Goal: Task Accomplishment & Management: Manage account settings

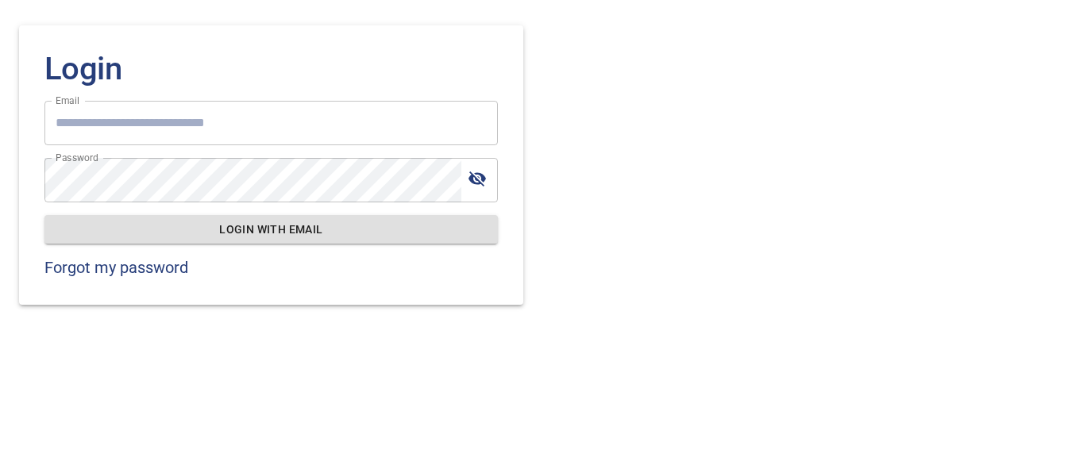
type input "**********"
click at [269, 229] on span "Login with email" at bounding box center [271, 230] width 428 height 20
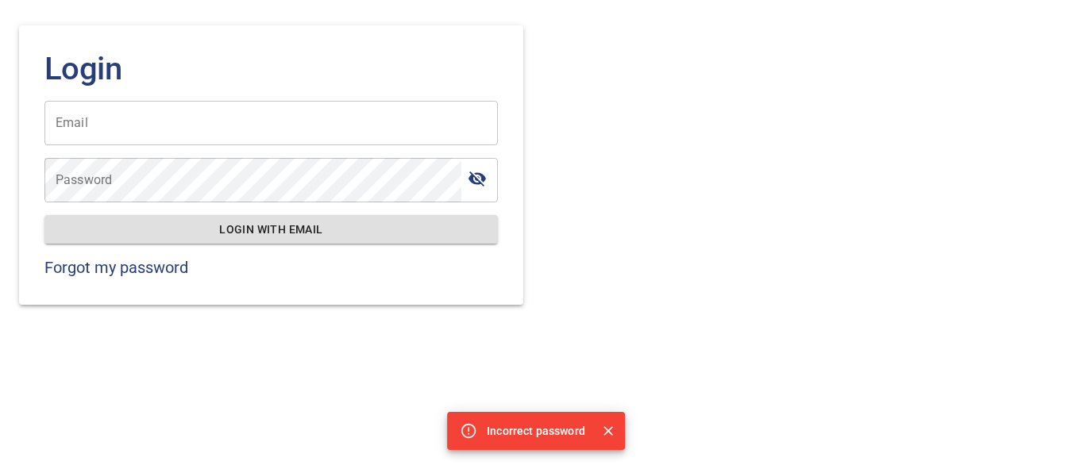
type input "**********"
click at [480, 179] on icon "toggle password visibility" at bounding box center [477, 178] width 19 height 19
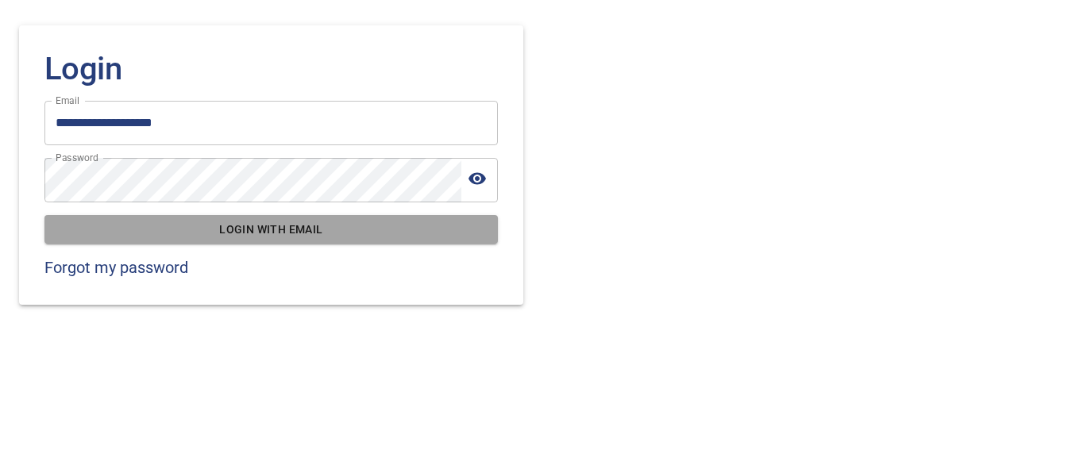
click at [258, 232] on span "Login with email" at bounding box center [271, 230] width 428 height 20
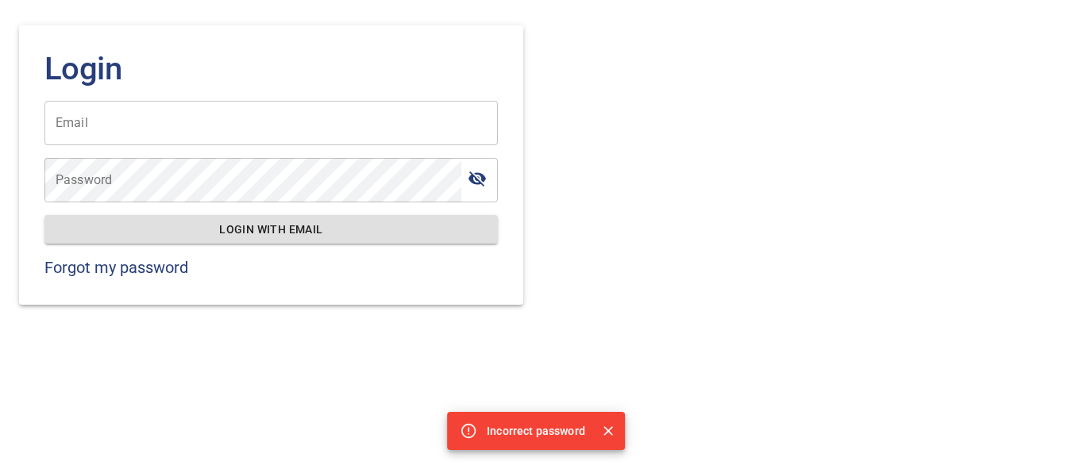
type input "**********"
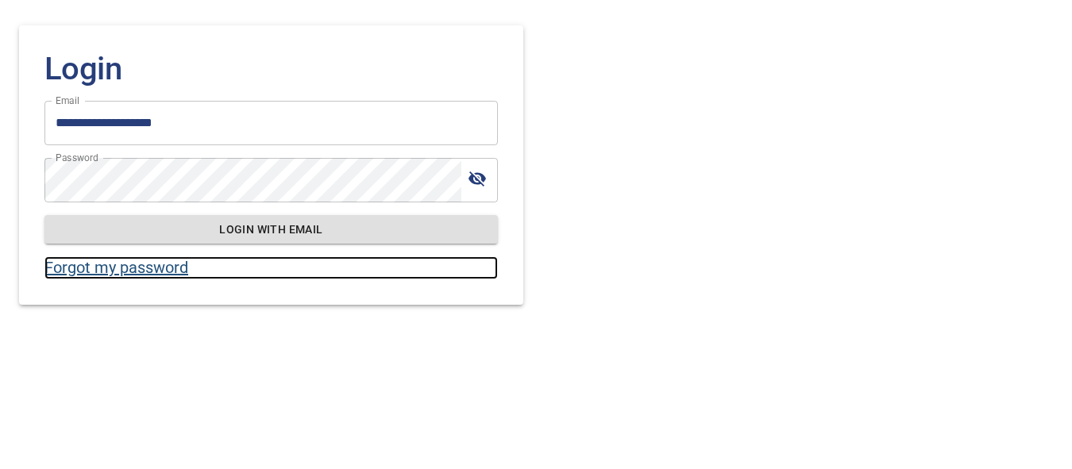
click at [114, 268] on link "Forgot my password" at bounding box center [270, 268] width 453 height 23
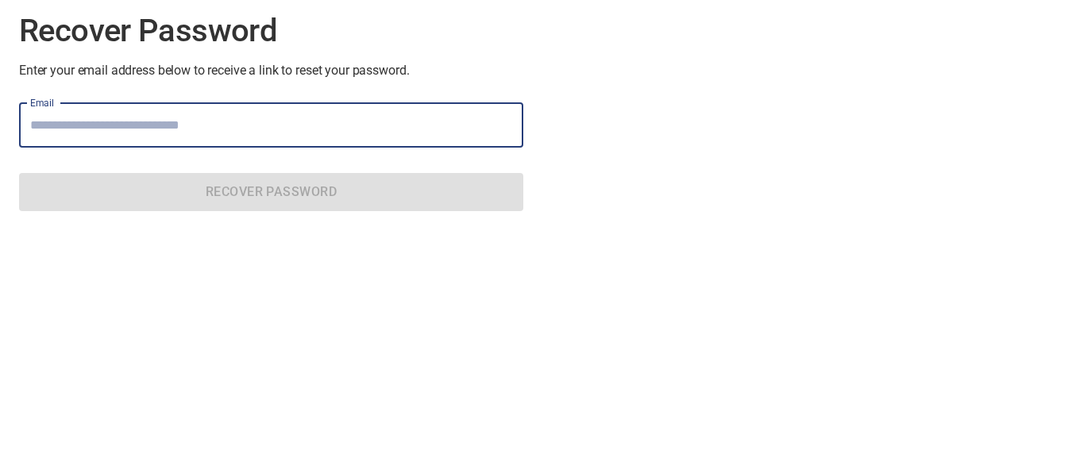
click at [106, 132] on input "Email" at bounding box center [271, 125] width 504 height 44
click at [126, 134] on input "Email" at bounding box center [271, 125] width 504 height 44
type input "**********"
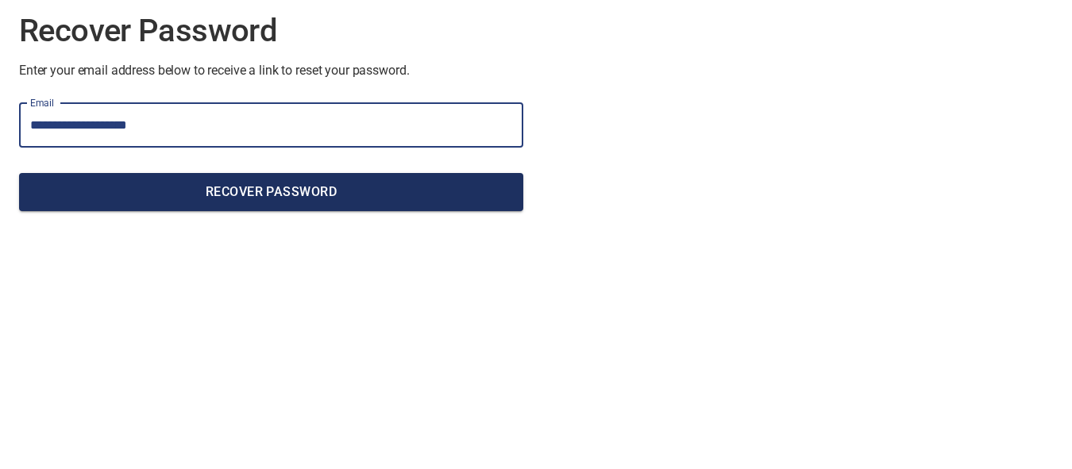
click at [252, 199] on span "Recover Password" at bounding box center [271, 192] width 479 height 22
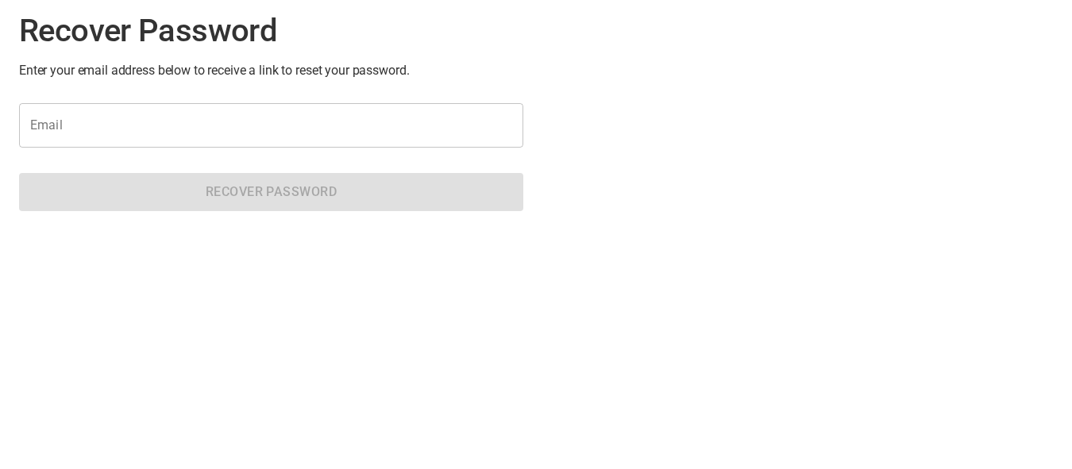
click at [156, 132] on input "Email" at bounding box center [271, 125] width 504 height 44
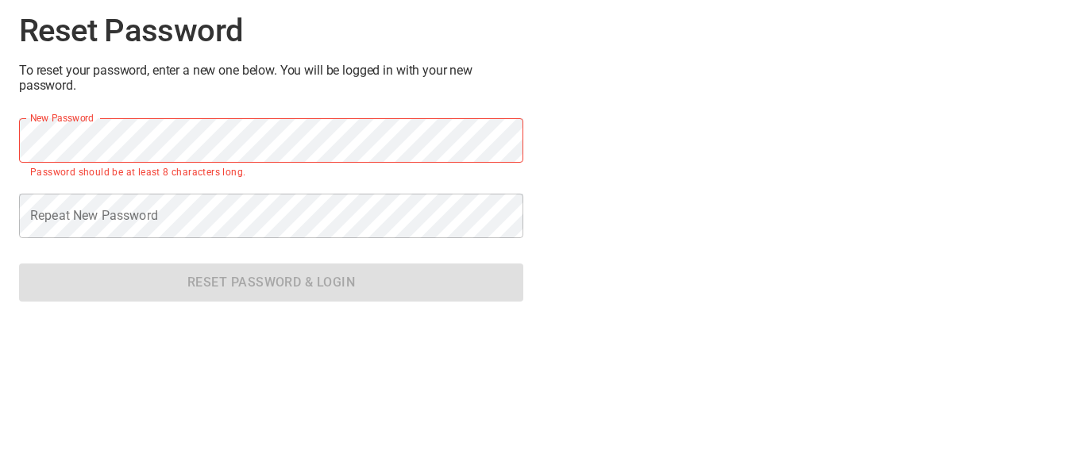
click at [322, 173] on p "Password should be at least 8 characters long." at bounding box center [271, 173] width 482 height 16
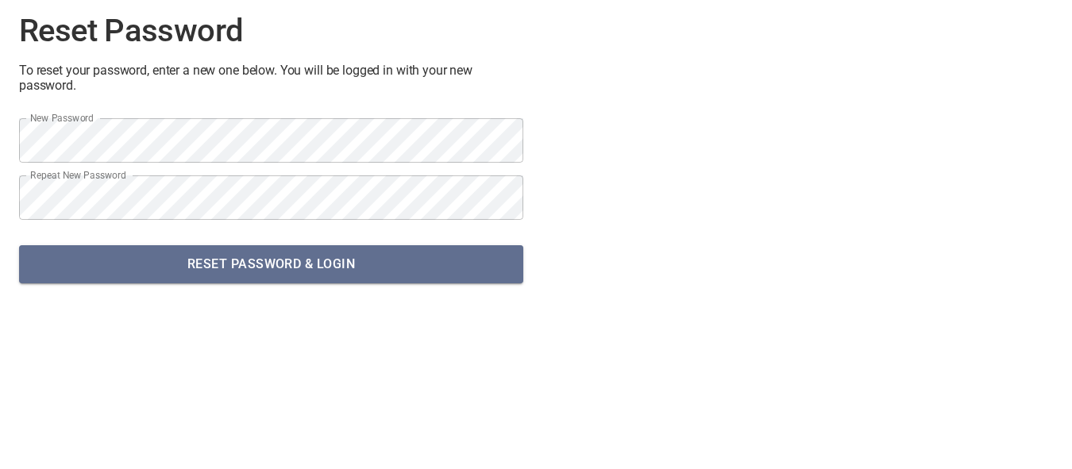
click at [330, 263] on span "Reset Password & Login" at bounding box center [271, 264] width 479 height 22
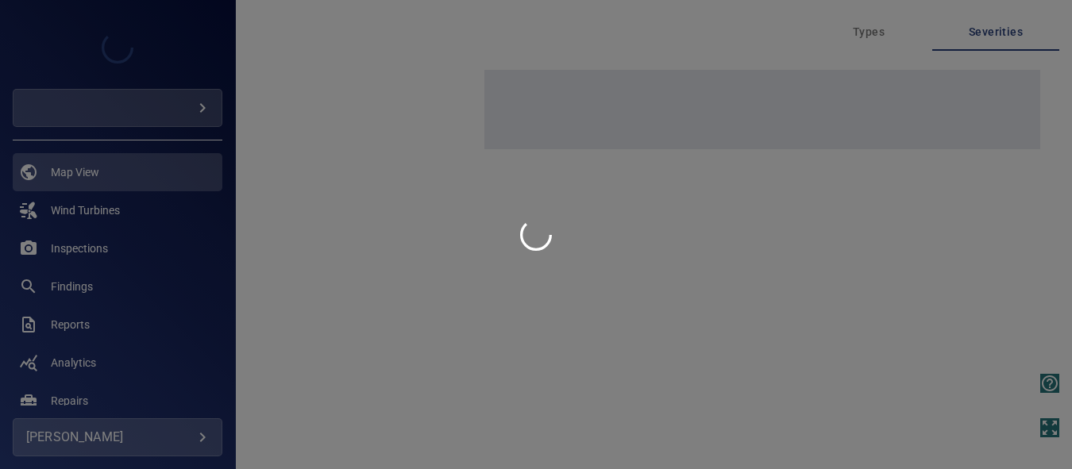
type input "******"
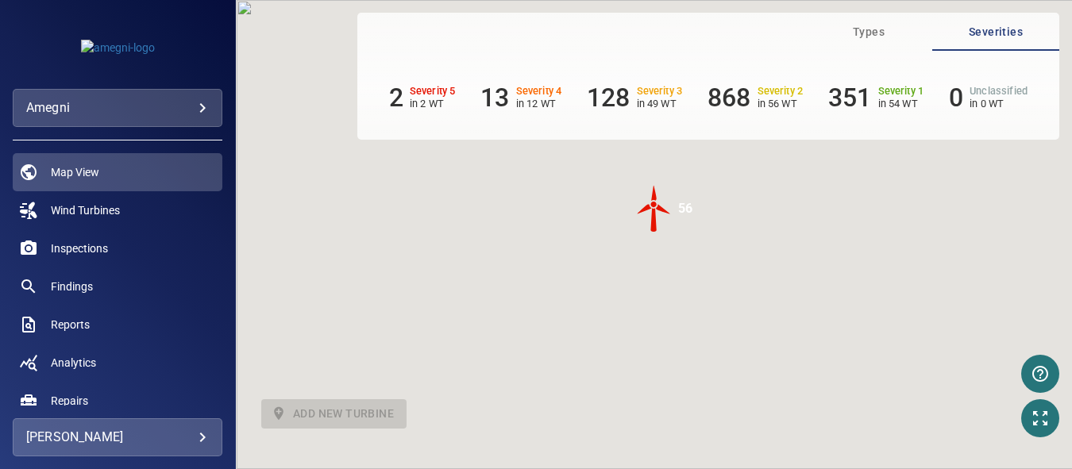
click at [550, 279] on div "To activate drag with keyboard, press Alt + Enter. Once in keyboard drag state,…" at bounding box center [654, 234] width 836 height 469
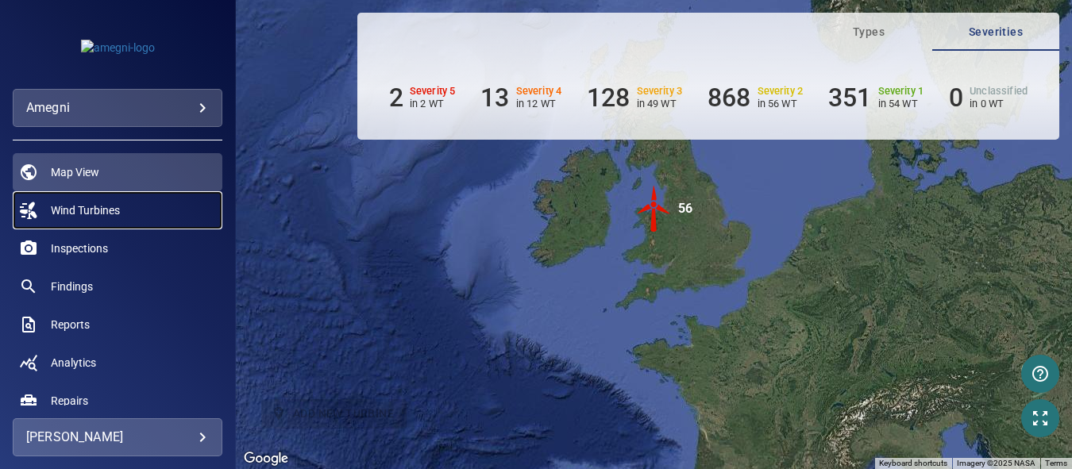
click at [87, 210] on span "Wind Turbines" at bounding box center [85, 211] width 69 height 16
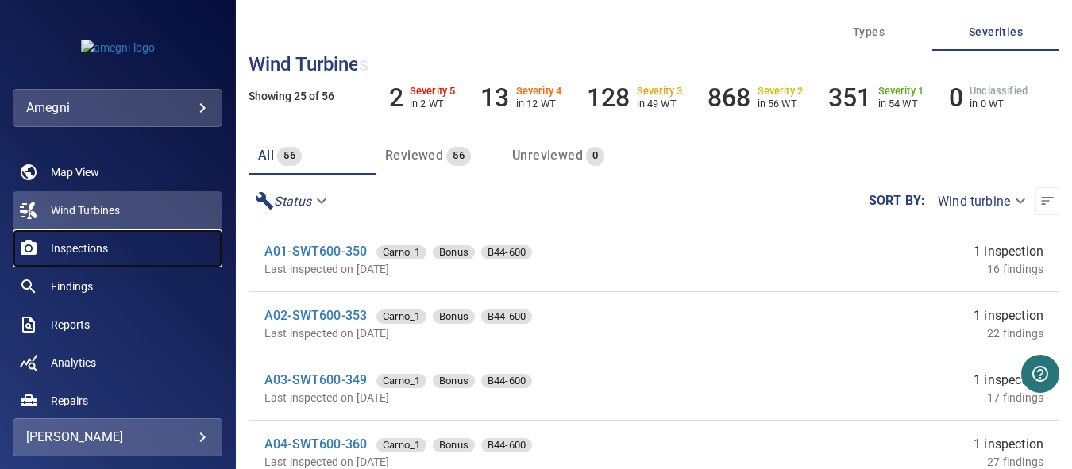
click at [82, 249] on span "Inspections" at bounding box center [79, 249] width 57 height 16
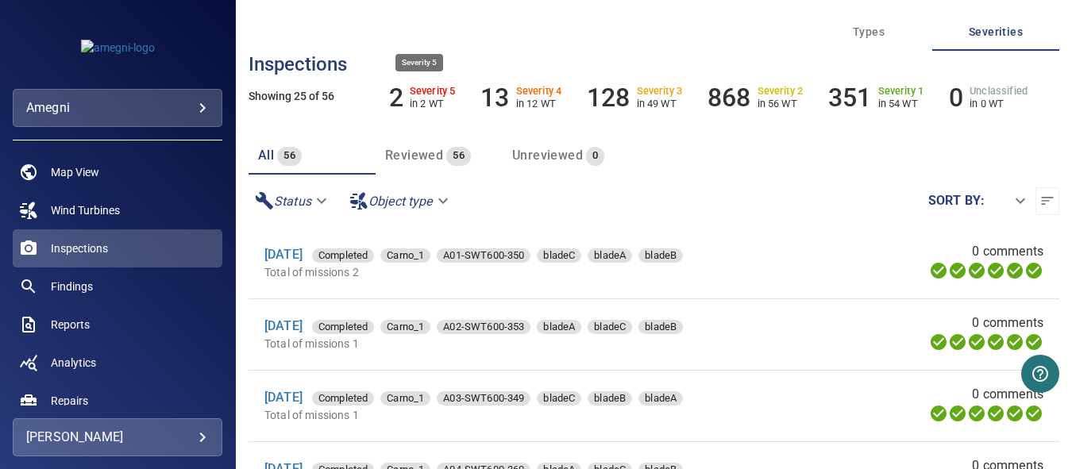
click at [397, 102] on h6 "2" at bounding box center [396, 98] width 14 height 30
click at [79, 326] on span "Reports" at bounding box center [70, 325] width 39 height 16
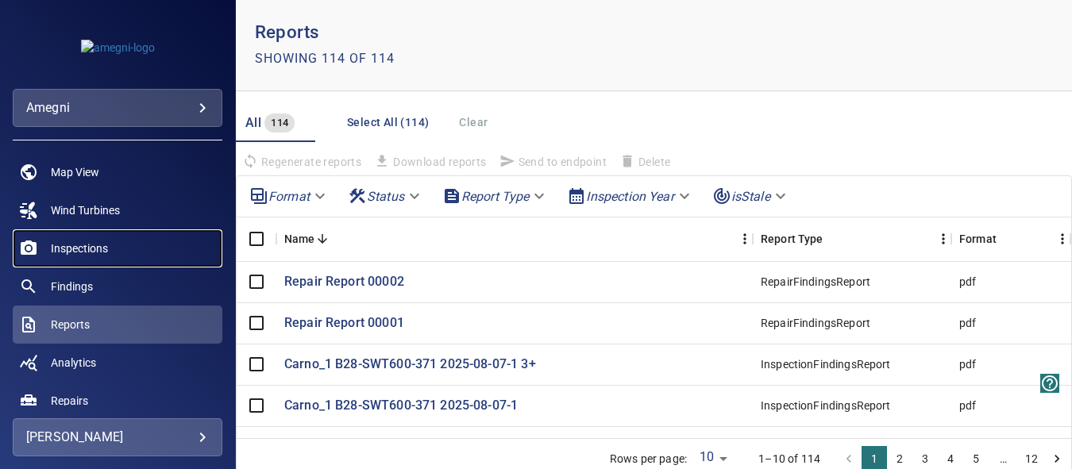
click at [54, 252] on span "Inspections" at bounding box center [79, 249] width 57 height 16
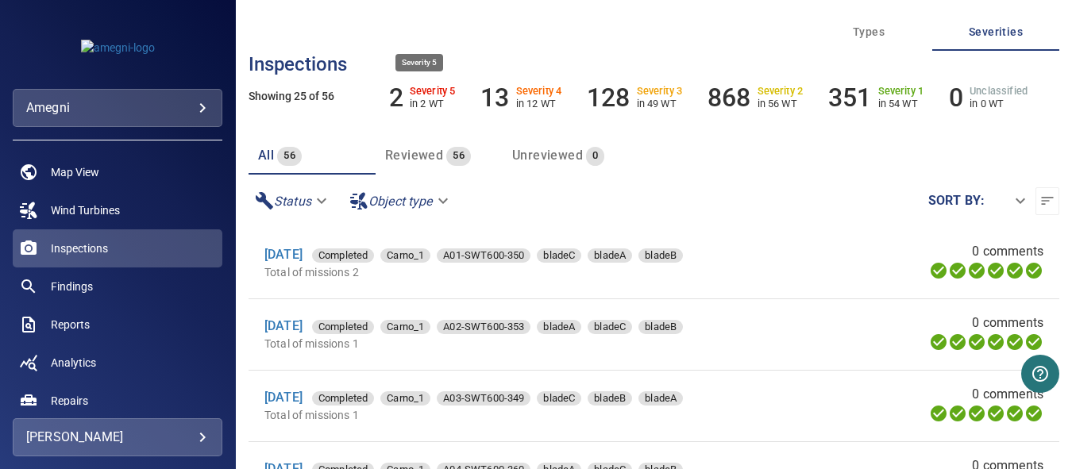
click at [392, 99] on h6 "2" at bounding box center [396, 98] width 14 height 30
click at [74, 209] on span "Wind Turbines" at bounding box center [85, 211] width 69 height 16
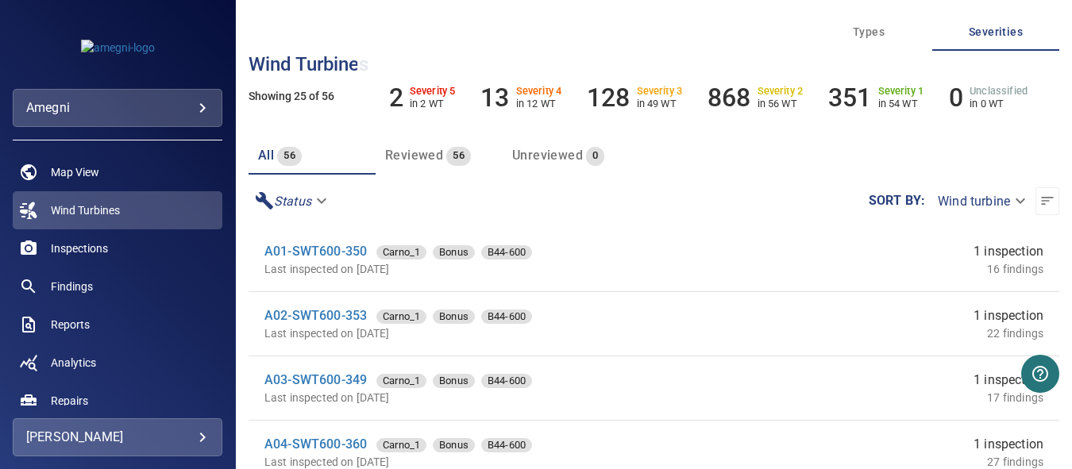
click at [1007, 202] on body "**********" at bounding box center [536, 234] width 1072 height 469
click at [805, 237] on div at bounding box center [536, 234] width 1072 height 469
click at [1042, 201] on icon "button" at bounding box center [1048, 201] width 12 height 8
click at [1011, 203] on body "**********" at bounding box center [536, 234] width 1072 height 469
click at [673, 262] on div at bounding box center [536, 234] width 1072 height 469
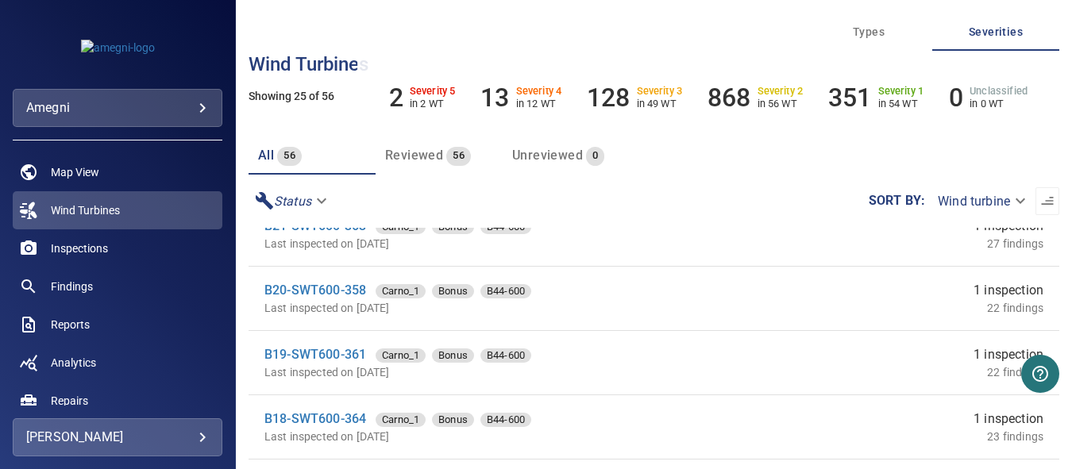
scroll to position [477, 0]
click at [62, 324] on span "Reports" at bounding box center [70, 325] width 39 height 16
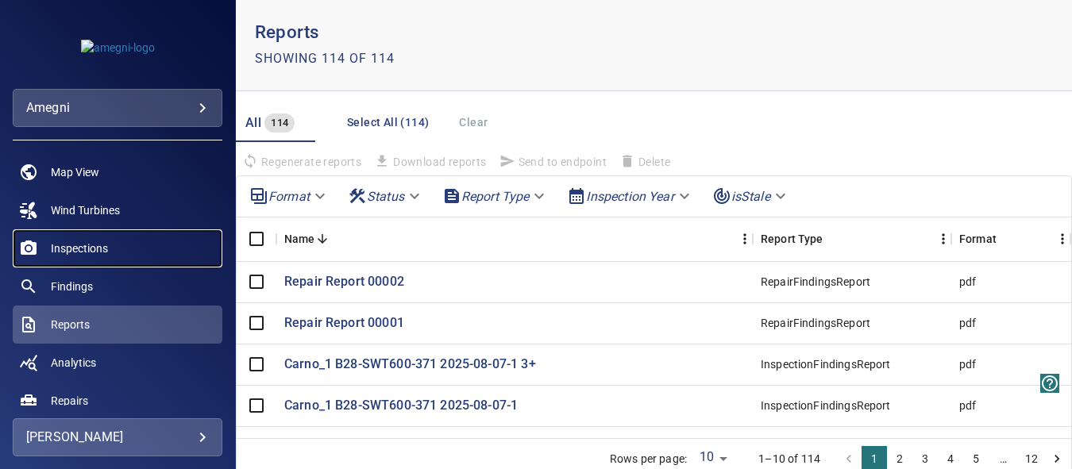
click at [72, 254] on span "Inspections" at bounding box center [79, 249] width 57 height 16
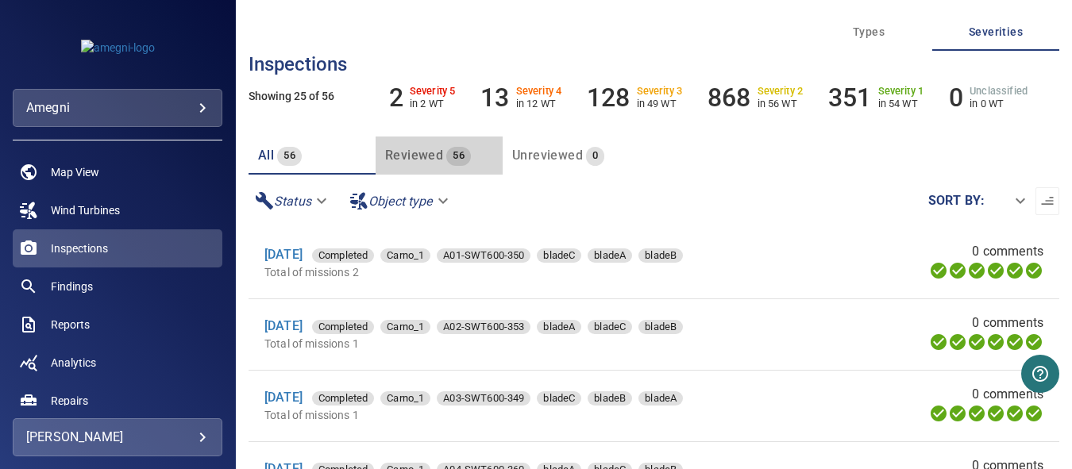
click at [422, 156] on span "Reviewed" at bounding box center [414, 155] width 58 height 15
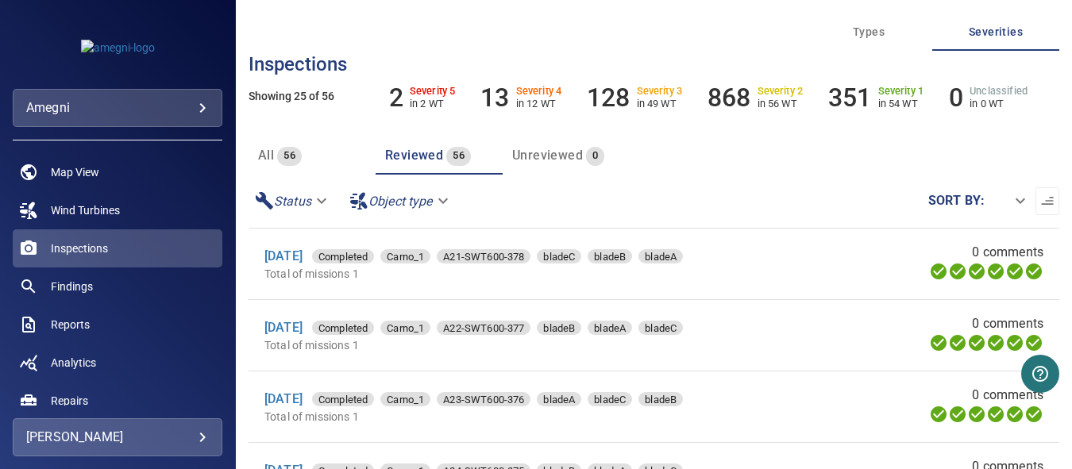
scroll to position [1430, 0]
click at [414, 61] on div "2 Severity 5 in 2 WT 13 Severity 4 in 12 WT 128 Severity 3 in 49 WT 868 Severit…" at bounding box center [708, 95] width 702 height 89
click at [425, 95] on h6 "Severity 5" at bounding box center [433, 91] width 46 height 11
click at [423, 69] on div "2 Severity 5 in 2 WT 13 Severity 4 in 12 WT 128 Severity 3 in 49 WT 868 Severit…" at bounding box center [708, 95] width 702 height 89
